Goal: Find specific page/section: Find specific page/section

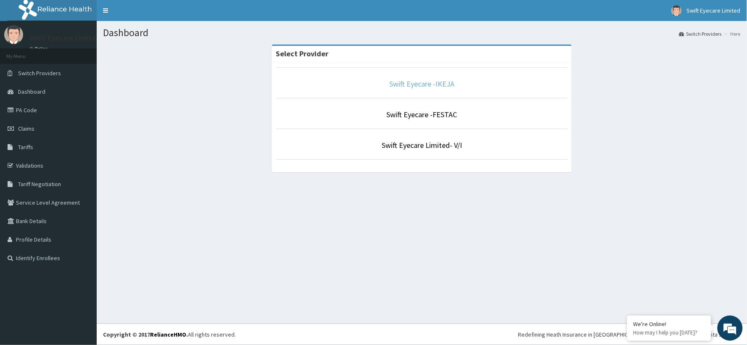
click at [423, 83] on link "Swift Eyecare -IKEJA" at bounding box center [421, 84] width 65 height 10
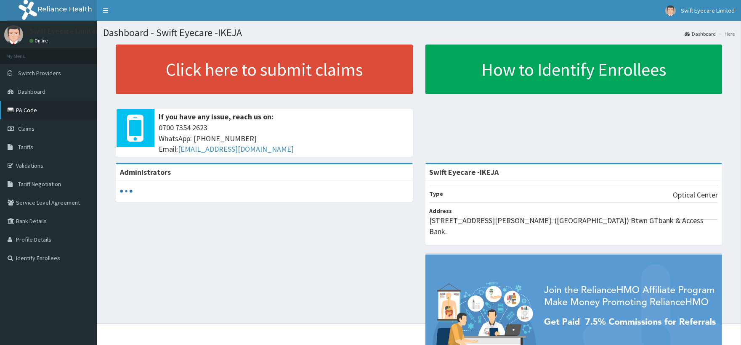
click at [30, 114] on link "PA Code" at bounding box center [48, 110] width 97 height 19
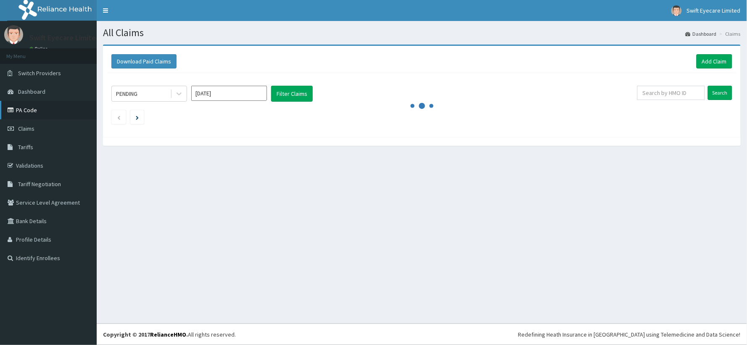
click at [54, 115] on link "PA Code" at bounding box center [48, 110] width 97 height 19
